Goal: Information Seeking & Learning: Learn about a topic

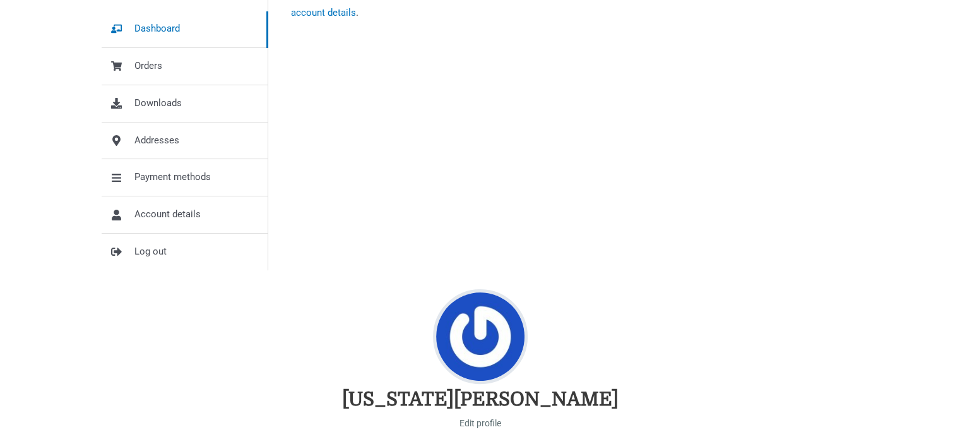
scroll to position [505, 0]
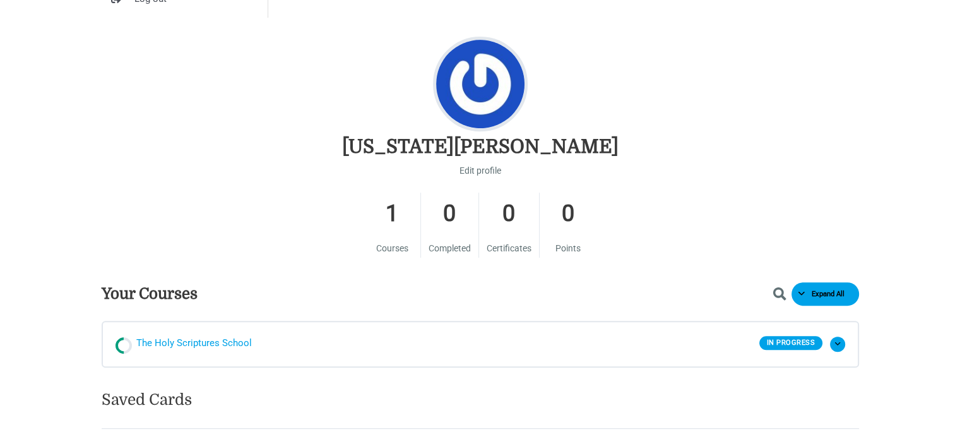
click at [179, 340] on span "The Holy Scriptures School" at bounding box center [193, 343] width 115 height 19
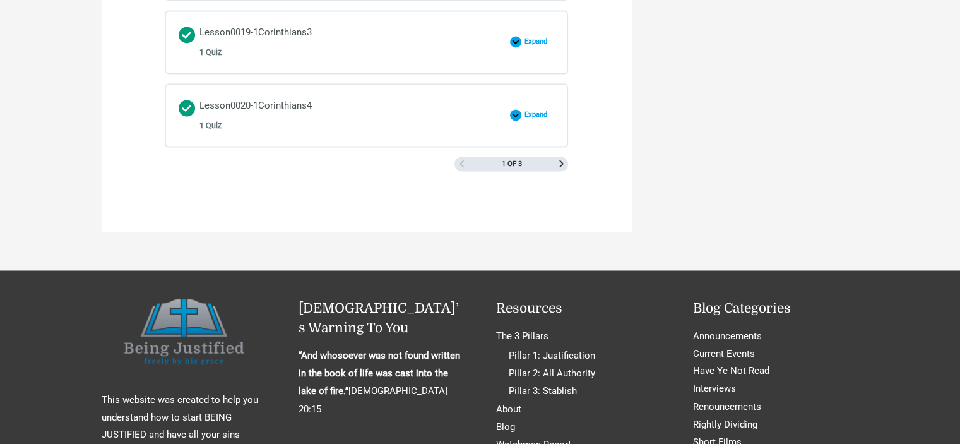
scroll to position [2082, 0]
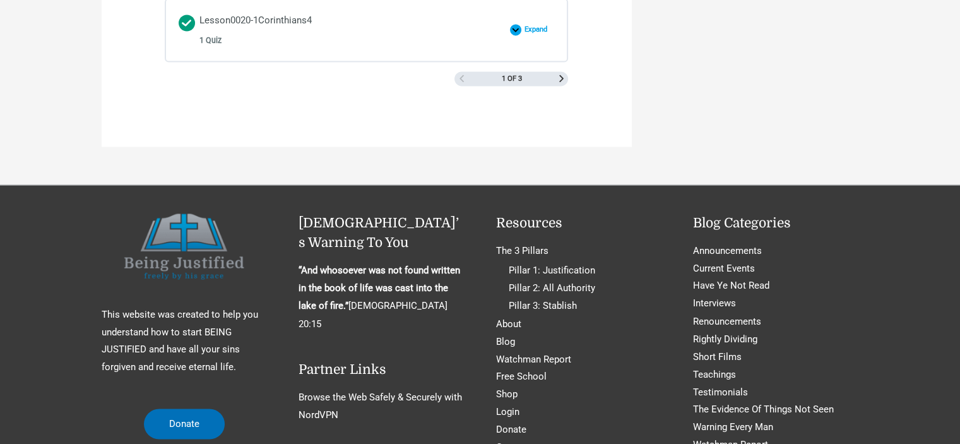
click at [556, 71] on div "1 of 3" at bounding box center [511, 78] width 114 height 15
click at [560, 75] on span "Next Page" at bounding box center [561, 78] width 7 height 7
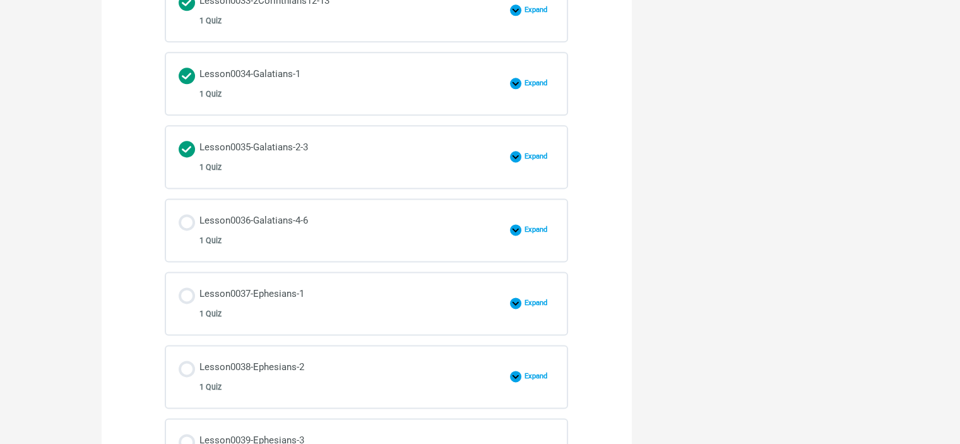
scroll to position [1640, 0]
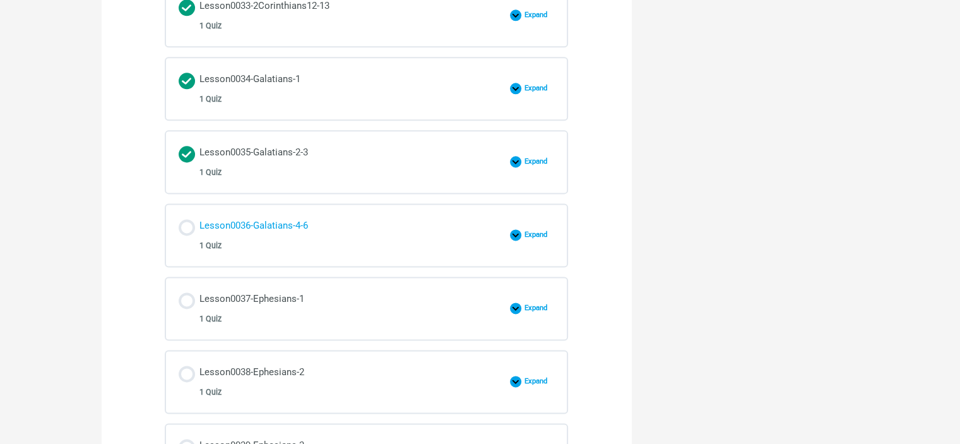
click at [284, 218] on div "Lesson0036-Galatians-4-6 1 Quiz" at bounding box center [253, 235] width 109 height 36
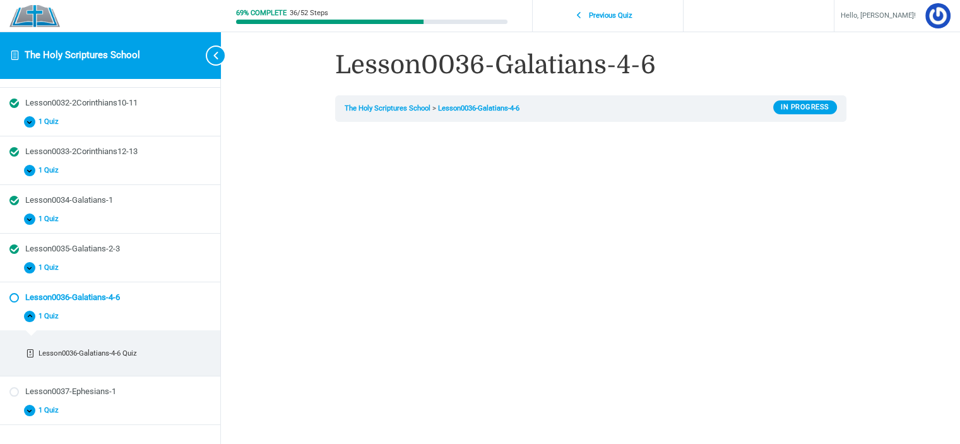
click at [909, 262] on div "69% Complete 36/52 Steps Previous Quiz Hello, ciancia! Course Home Logout Lesso…" at bounding box center [590, 407] width 739 height 814
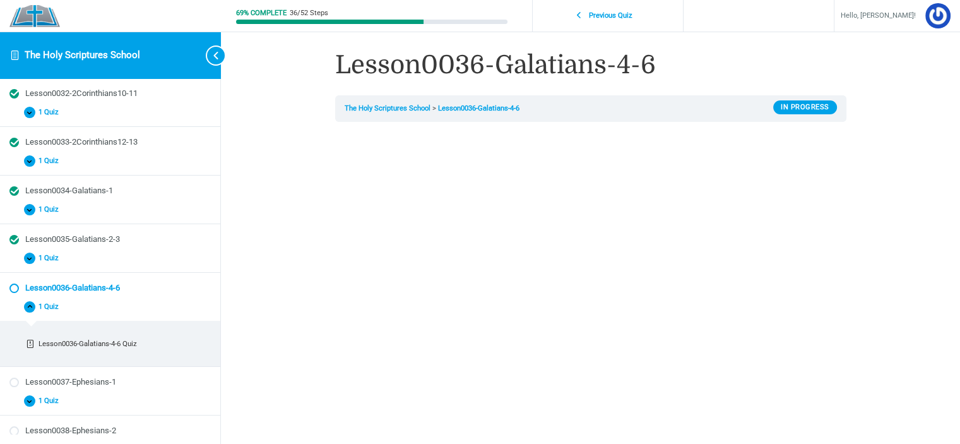
click at [895, 321] on div "69% Complete 36/52 Steps Previous Quiz Hello, ciancia! Course Home Logout Lesso…" at bounding box center [590, 407] width 739 height 814
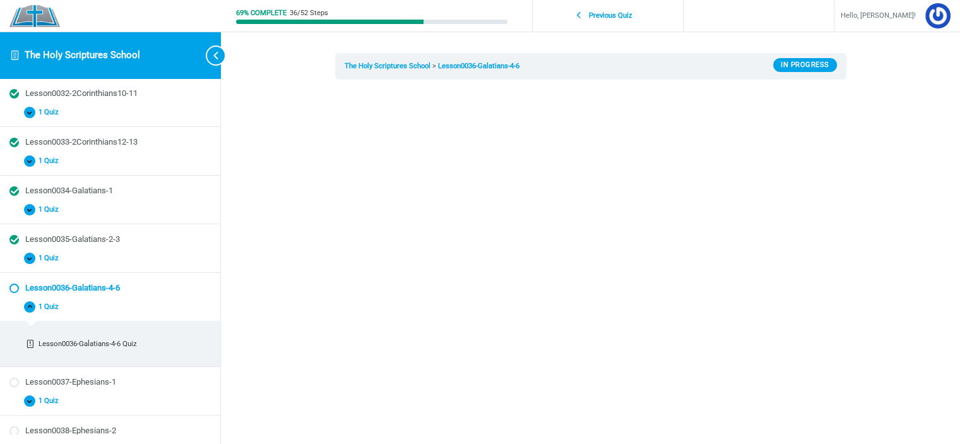
scroll to position [126, 0]
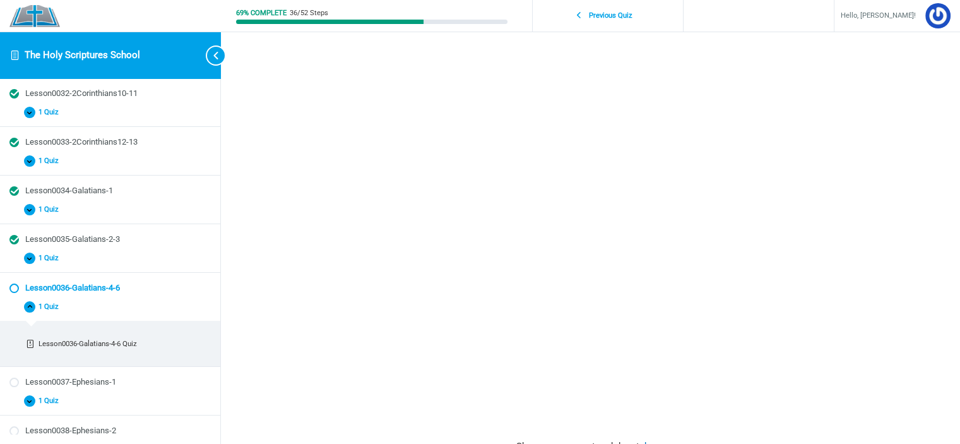
click at [897, 272] on div "69% Complete 36/52 Steps Previous Quiz Hello, ciancia! Course Home Logout Lesso…" at bounding box center [590, 281] width 739 height 814
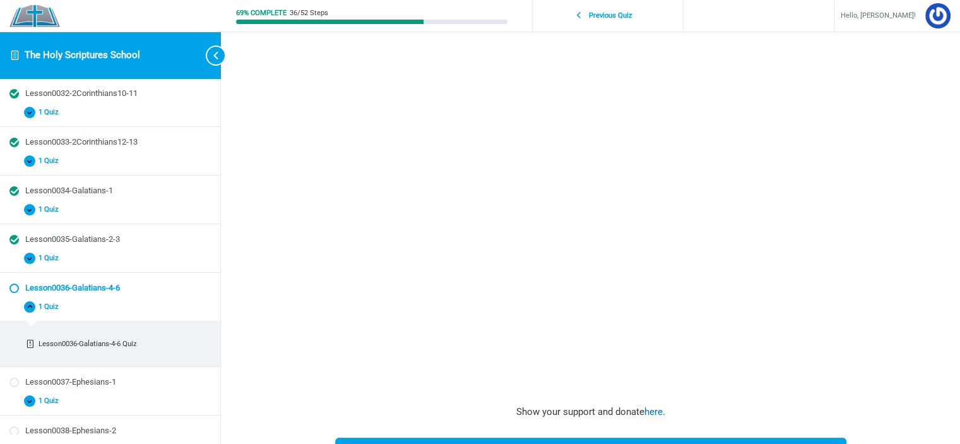
scroll to position [189, 0]
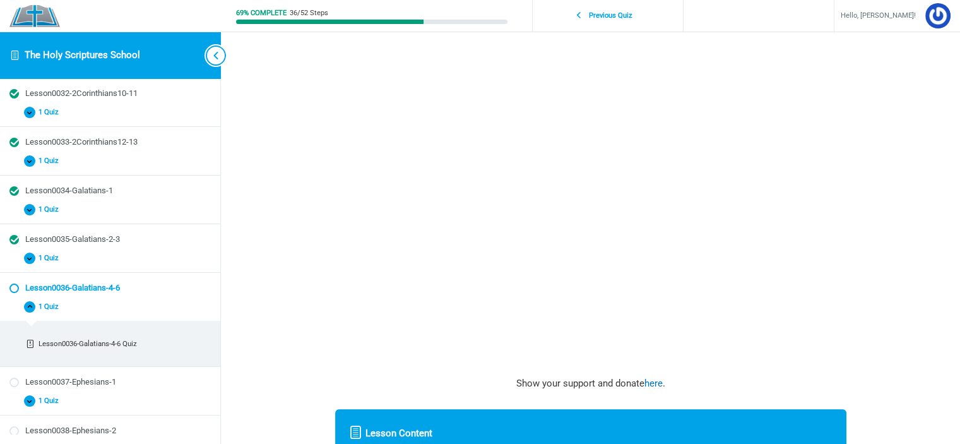
click at [218, 50] on span "Toggle sidebar navigation" at bounding box center [216, 55] width 20 height 20
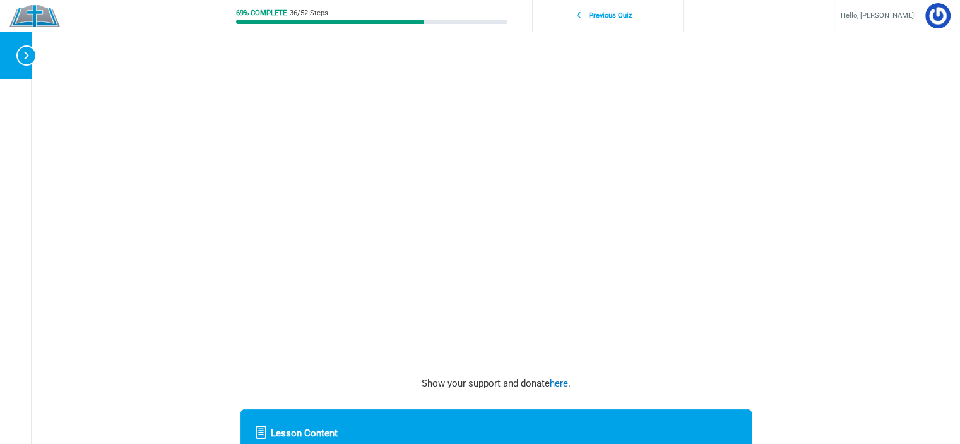
click at [896, 138] on div "69% Complete 36/52 Steps Previous Quiz Hello, ciancia! Course Home Logout Lesso…" at bounding box center [496, 218] width 928 height 814
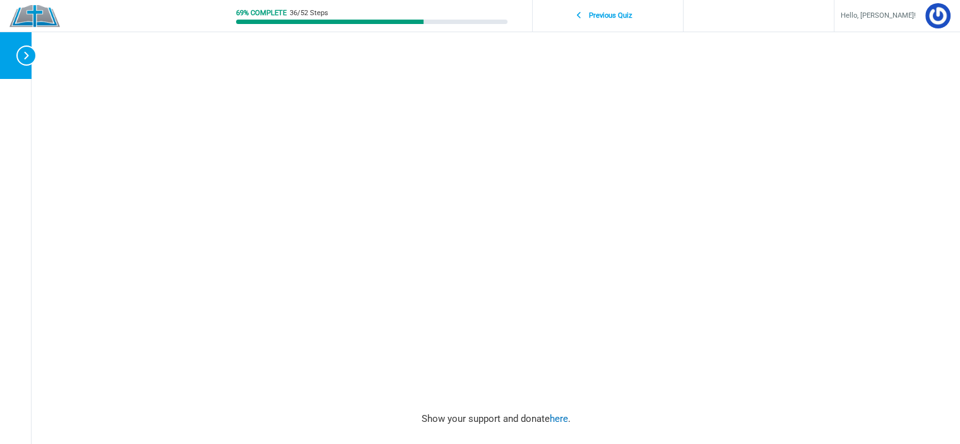
scroll to position [126, 0]
